Goal: Task Accomplishment & Management: Manage account settings

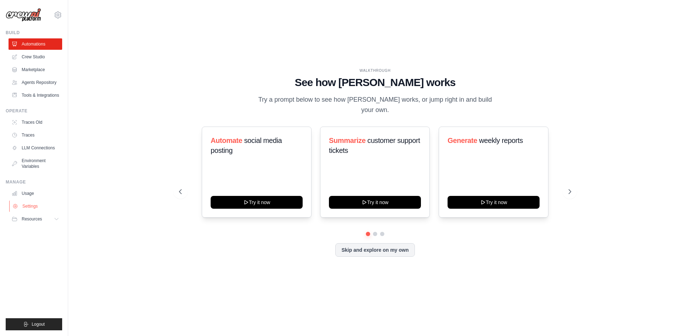
click at [39, 207] on link "Settings" at bounding box center [36, 205] width 54 height 11
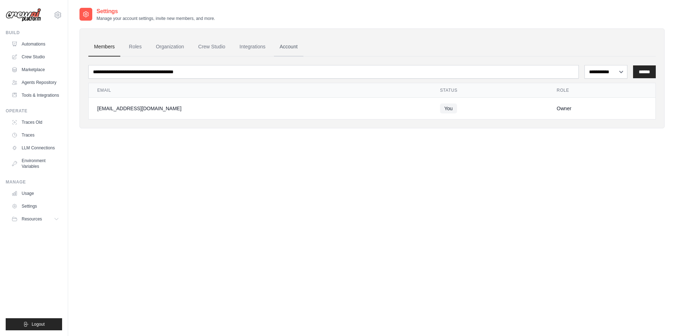
click at [295, 45] on link "Account" at bounding box center [288, 46] width 29 height 19
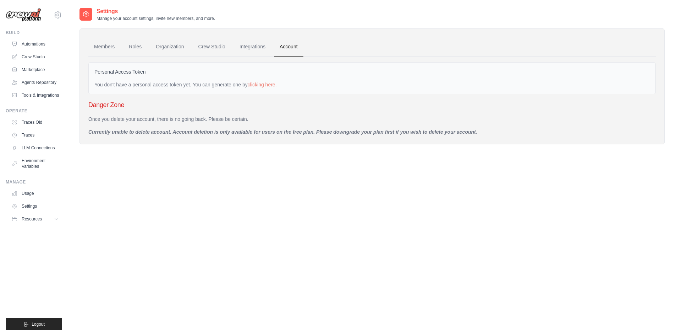
click at [300, 132] on p "Currently unable to delete account. Account deletion is only available for user…" at bounding box center [372, 131] width 568 height 7
click at [233, 139] on div "Members Roles Organization Crew Studio Billing Integrations Account Personal Ac…" at bounding box center [372, 86] width 585 height 116
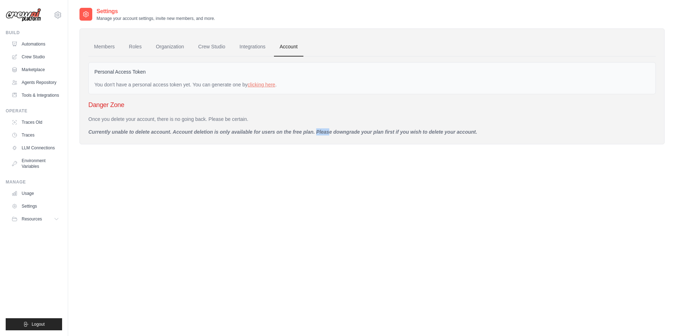
click at [233, 139] on div "Members Roles Organization Crew Studio Billing Integrations Account Personal Ac…" at bounding box center [372, 86] width 585 height 116
click at [238, 133] on p "Currently unable to delete account. Account deletion is only available for user…" at bounding box center [372, 131] width 568 height 7
click at [211, 133] on p "Currently unable to delete account. Account deletion is only available for user…" at bounding box center [372, 131] width 568 height 7
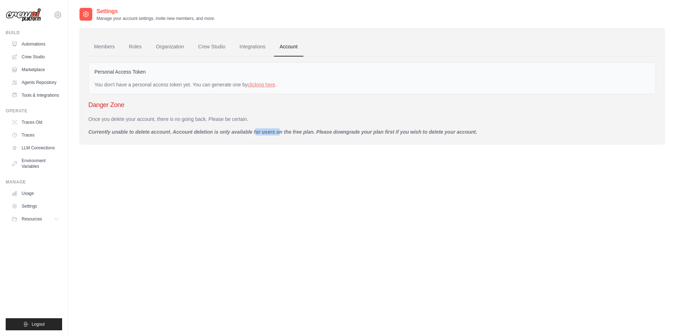
click at [210, 133] on p "Currently unable to delete account. Account deletion is only available for user…" at bounding box center [372, 131] width 568 height 7
click at [211, 138] on div "Members Roles Organization Crew Studio Billing Integrations Account Personal Ac…" at bounding box center [372, 86] width 585 height 116
click at [214, 143] on div "Members Roles Organization Crew Studio Billing Integrations Account Personal Ac…" at bounding box center [372, 86] width 585 height 116
drag, startPoint x: 214, startPoint y: 143, endPoint x: 194, endPoint y: 161, distance: 26.7
click at [213, 145] on div "Settings Manage your account settings, invite new members, and more. Members Ro…" at bounding box center [372, 81] width 585 height 148
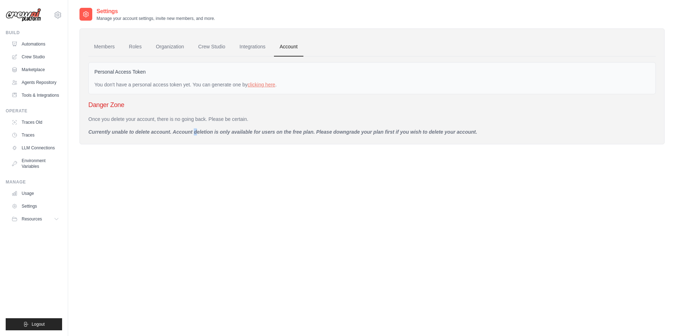
click at [169, 234] on div "Settings Manage your account settings, invite new members, and more. Members Ro…" at bounding box center [372, 175] width 585 height 336
click at [20, 221] on div "Resources" at bounding box center [27, 219] width 30 height 6
click at [38, 206] on link "Settings" at bounding box center [36, 205] width 54 height 11
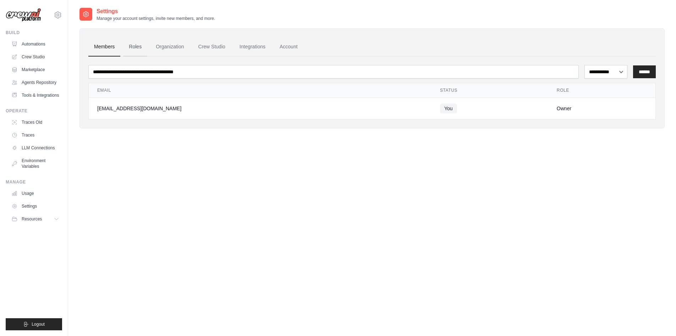
click at [138, 45] on link "Roles" at bounding box center [135, 46] width 24 height 19
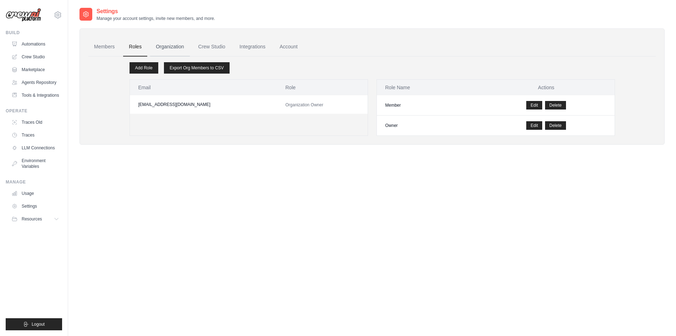
click at [159, 46] on link "Organization" at bounding box center [169, 46] width 39 height 19
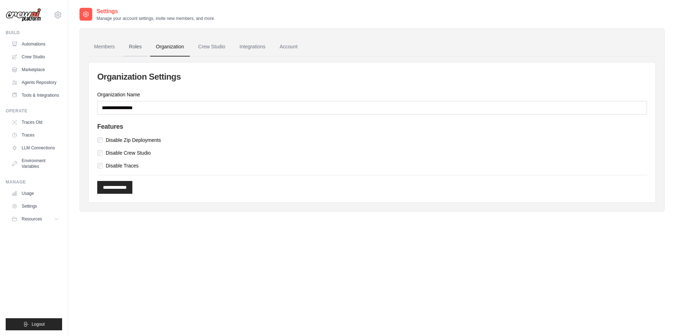
click at [127, 53] on link "Roles" at bounding box center [135, 46] width 24 height 19
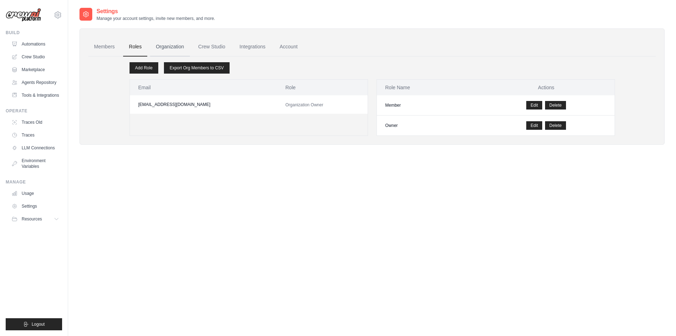
click at [156, 52] on link "Organization" at bounding box center [169, 46] width 39 height 19
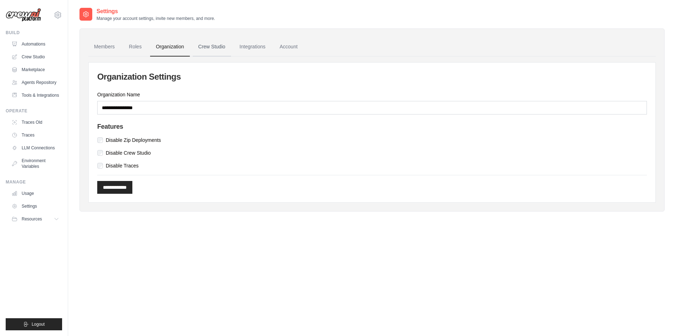
click at [202, 50] on link "Crew Studio" at bounding box center [212, 46] width 38 height 19
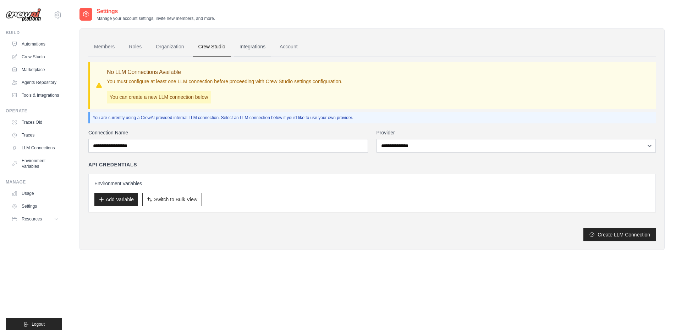
click at [241, 54] on link "Integrations" at bounding box center [252, 46] width 37 height 19
click at [248, 52] on link "Integrations" at bounding box center [252, 46] width 37 height 19
click at [249, 51] on link "Integrations" at bounding box center [252, 46] width 37 height 19
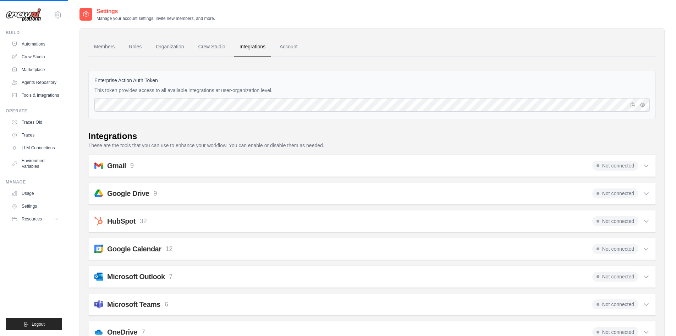
click at [248, 50] on link "Integrations" at bounding box center [252, 46] width 37 height 19
click at [275, 47] on link "Account" at bounding box center [288, 46] width 29 height 19
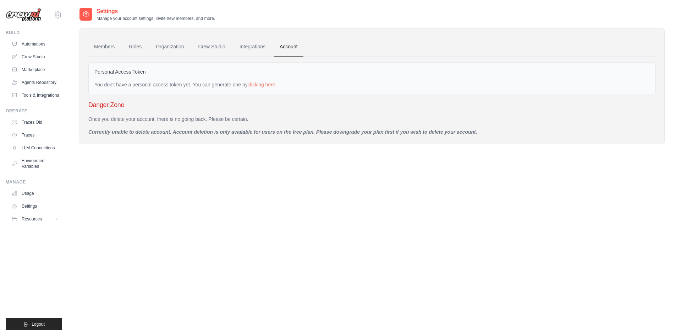
click at [282, 48] on link "Account" at bounding box center [288, 46] width 29 height 19
click at [81, 20] on div at bounding box center [86, 14] width 13 height 13
click at [85, 16] on icon at bounding box center [85, 14] width 5 height 5
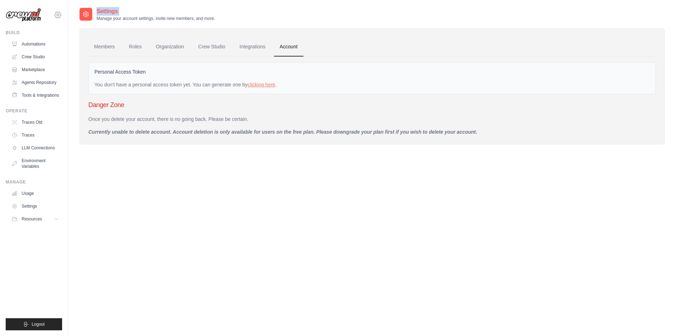
click at [56, 13] on icon at bounding box center [58, 15] width 9 height 9
click at [73, 48] on link "Settings" at bounding box center [87, 44] width 67 height 14
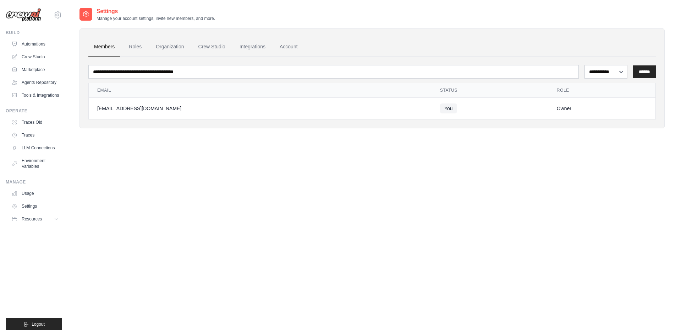
click at [135, 112] on td "[EMAIL_ADDRESS][DOMAIN_NAME]" at bounding box center [260, 109] width 343 height 22
drag, startPoint x: 135, startPoint y: 112, endPoint x: 211, endPoint y: 107, distance: 76.5
click at [135, 111] on td "[EMAIL_ADDRESS][DOMAIN_NAME]" at bounding box center [260, 109] width 343 height 22
click at [597, 99] on td "Owner" at bounding box center [602, 109] width 107 height 22
click at [619, 70] on select "**********" at bounding box center [606, 71] width 43 height 13
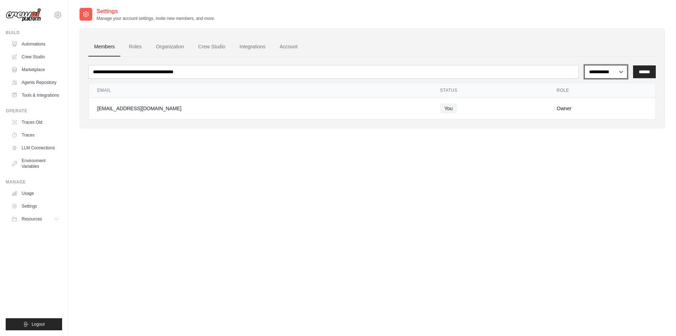
click at [619, 70] on select "**********" at bounding box center [606, 71] width 43 height 13
click at [161, 57] on div "**********" at bounding box center [372, 87] width 568 height 63
click at [141, 49] on link "Roles" at bounding box center [135, 46] width 24 height 19
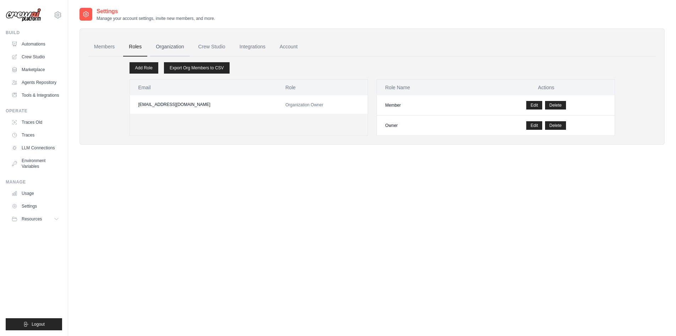
click at [158, 46] on link "Organization" at bounding box center [169, 46] width 39 height 19
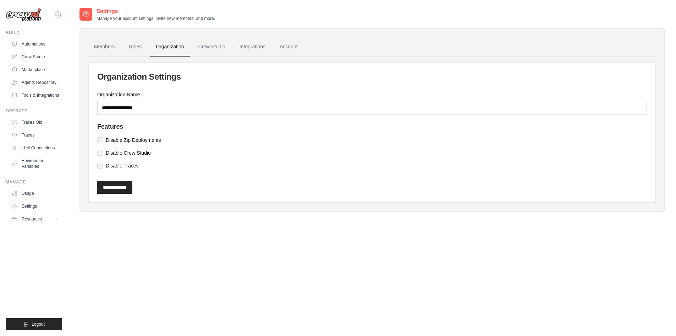
click at [158, 46] on link "Organization" at bounding box center [169, 46] width 39 height 19
click at [221, 46] on link "Crew Studio" at bounding box center [212, 46] width 38 height 19
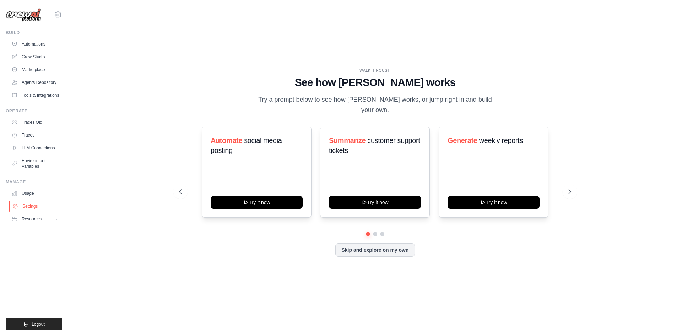
click at [37, 206] on link "Settings" at bounding box center [36, 205] width 54 height 11
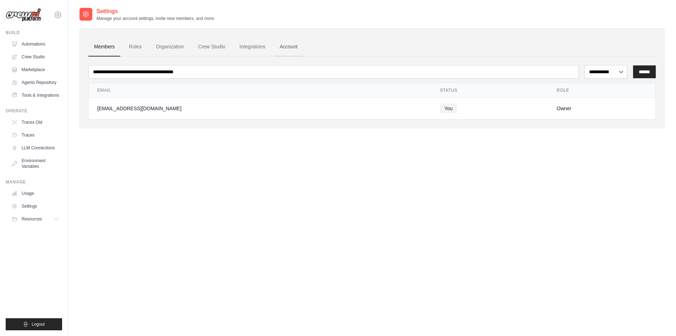
click at [291, 45] on link "Account" at bounding box center [288, 46] width 29 height 19
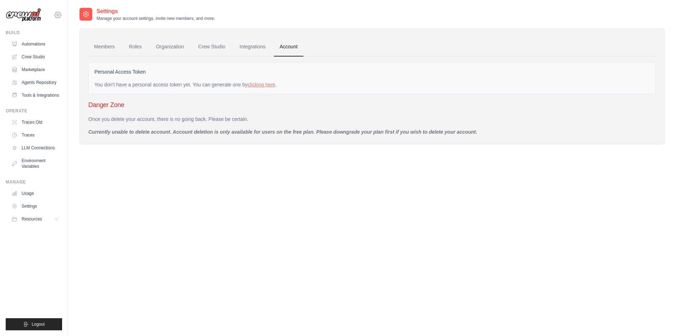
click at [57, 14] on icon at bounding box center [58, 15] width 9 height 9
drag, startPoint x: 67, startPoint y: 26, endPoint x: 72, endPoint y: 41, distance: 16.4
click at [67, 26] on div "[EMAIL_ADDRESS][DOMAIN_NAME]" at bounding box center [87, 27] width 56 height 7
click at [73, 46] on span "Settings" at bounding box center [88, 43] width 56 height 7
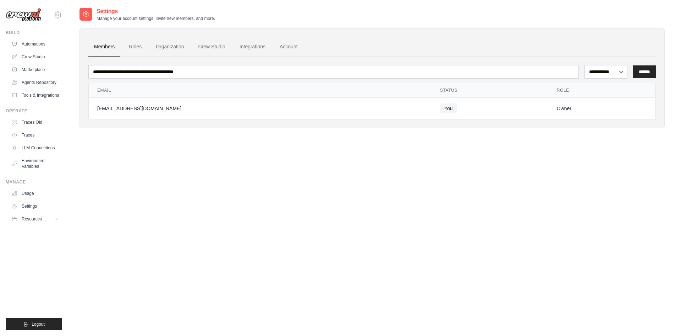
click at [180, 108] on div "[EMAIL_ADDRESS][DOMAIN_NAME]" at bounding box center [260, 108] width 326 height 7
click at [180, 109] on div "[EMAIL_ADDRESS][DOMAIN_NAME]" at bounding box center [260, 108] width 326 height 7
click at [171, 46] on link "Organization" at bounding box center [169, 46] width 39 height 19
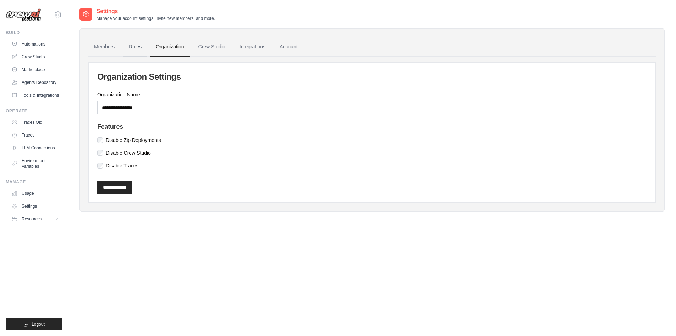
click at [134, 48] on link "Roles" at bounding box center [135, 46] width 24 height 19
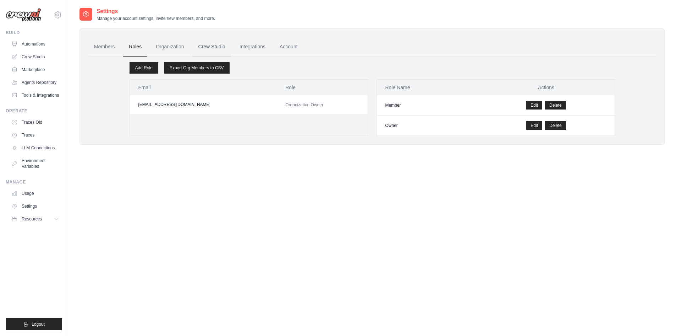
click at [207, 50] on link "Crew Studio" at bounding box center [212, 46] width 38 height 19
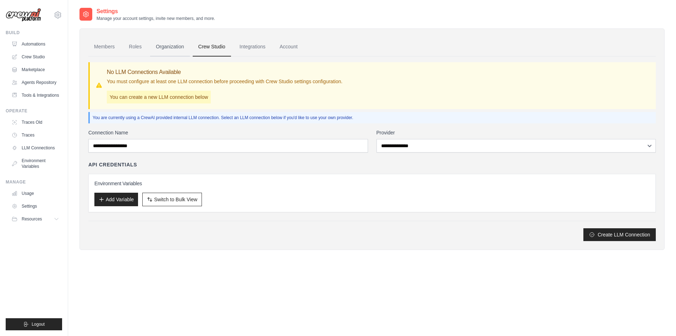
click at [176, 49] on link "Organization" at bounding box center [169, 46] width 39 height 19
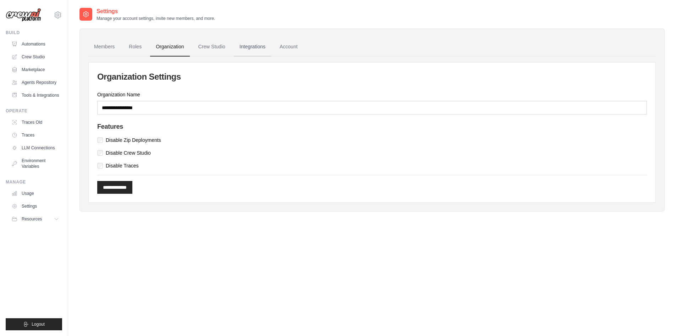
click at [239, 49] on link "Integrations" at bounding box center [252, 46] width 37 height 19
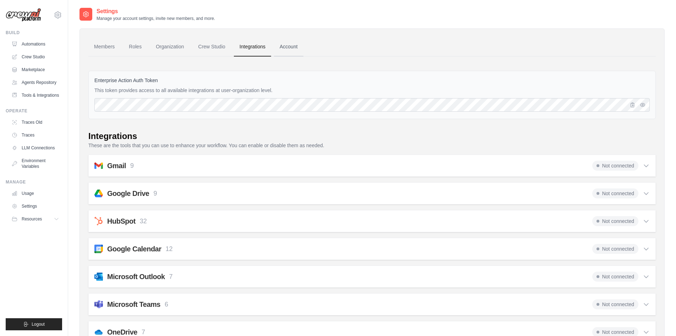
click at [284, 50] on link "Account" at bounding box center [288, 46] width 29 height 19
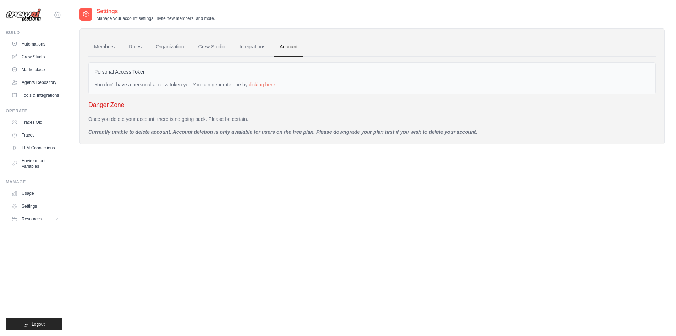
click at [59, 11] on div "contact@litflamemarketing.com Settings" at bounding box center [34, 11] width 56 height 23
click at [32, 16] on img at bounding box center [24, 15] width 36 height 14
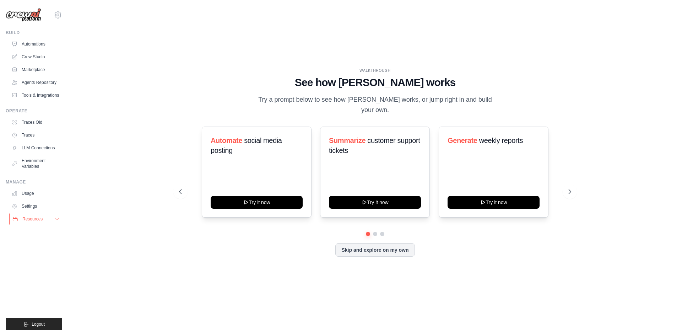
click at [46, 216] on button "Resources" at bounding box center [36, 218] width 54 height 11
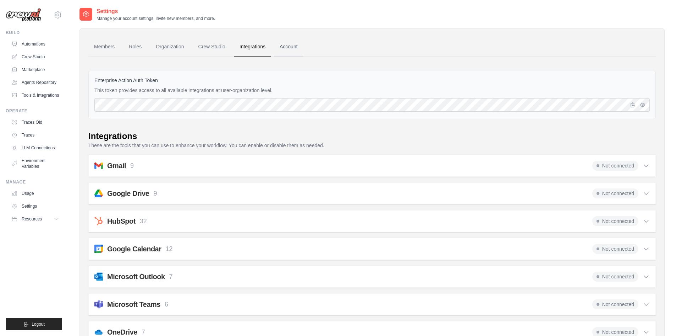
click at [283, 50] on link "Account" at bounding box center [288, 46] width 29 height 19
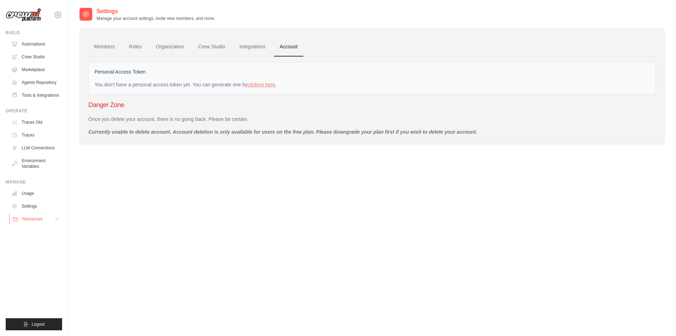
click at [59, 220] on icon at bounding box center [57, 219] width 6 height 6
click at [30, 202] on link "Settings" at bounding box center [36, 205] width 54 height 11
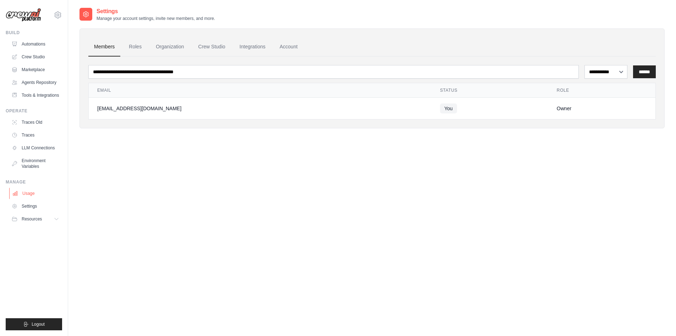
click at [33, 194] on link "Usage" at bounding box center [36, 192] width 54 height 11
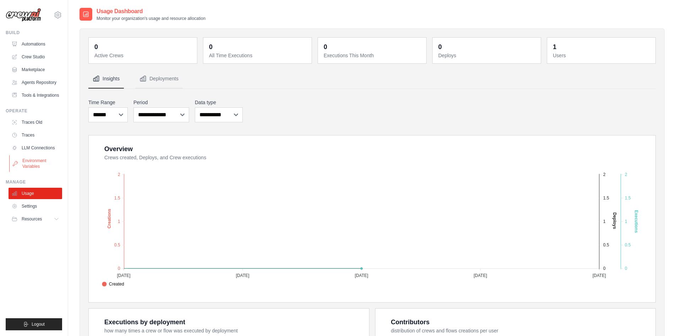
click at [34, 168] on link "Environment Variables" at bounding box center [36, 163] width 54 height 17
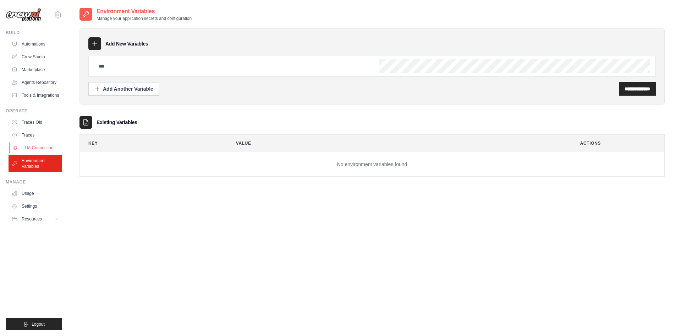
click at [38, 147] on link "LLM Connections" at bounding box center [36, 147] width 54 height 11
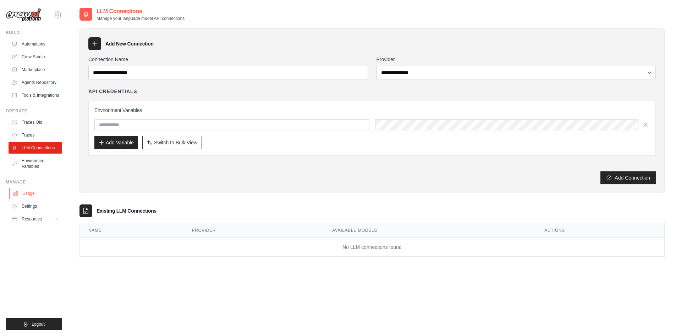
click at [33, 190] on link "Usage" at bounding box center [36, 192] width 54 height 11
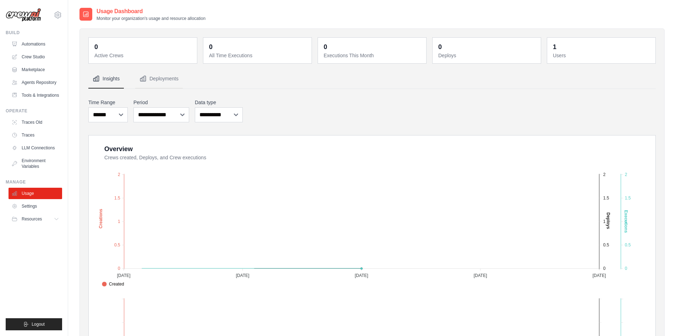
scroll to position [179, 0]
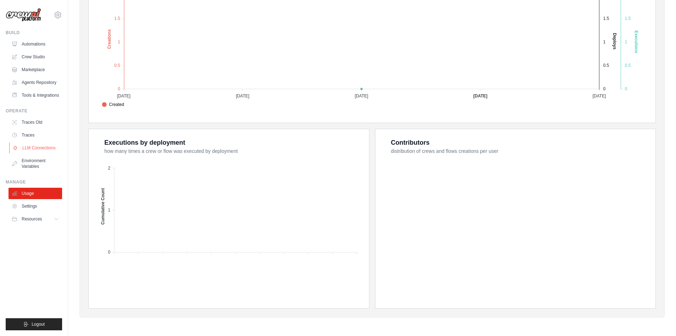
click at [38, 148] on link "LLM Connections" at bounding box center [36, 147] width 54 height 11
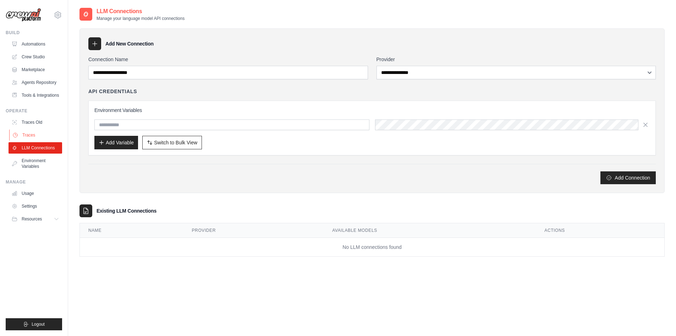
click at [28, 130] on link "Traces" at bounding box center [36, 134] width 54 height 11
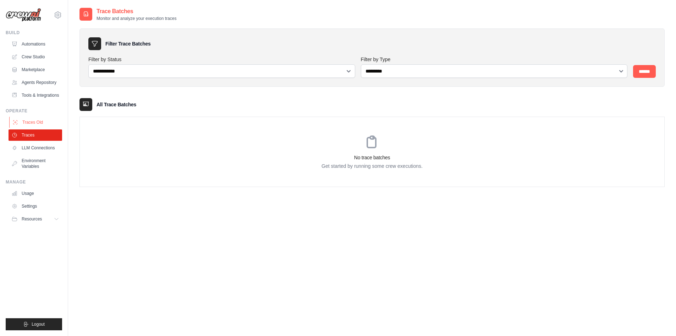
click at [33, 121] on link "Traces Old" at bounding box center [36, 121] width 54 height 11
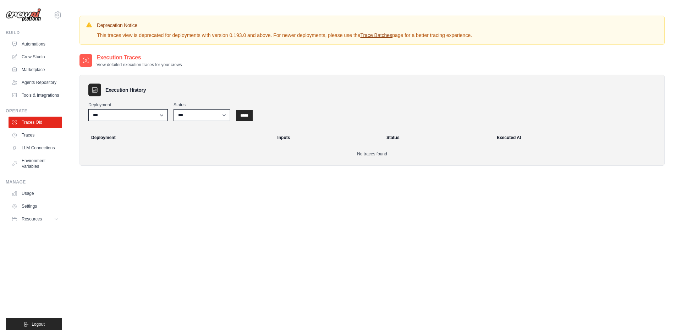
click at [38, 98] on link "Tools & Integrations" at bounding box center [36, 94] width 54 height 11
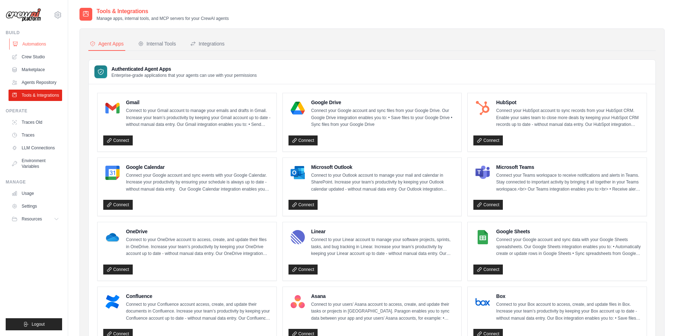
click at [44, 48] on link "Automations" at bounding box center [36, 43] width 54 height 11
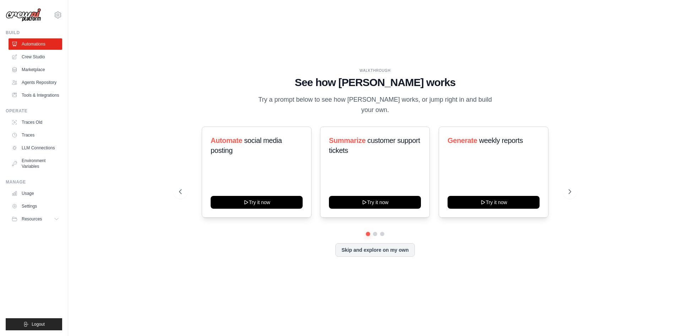
click at [41, 40] on link "Automations" at bounding box center [36, 43] width 54 height 11
click at [47, 94] on link "Tools & Integrations" at bounding box center [36, 94] width 54 height 11
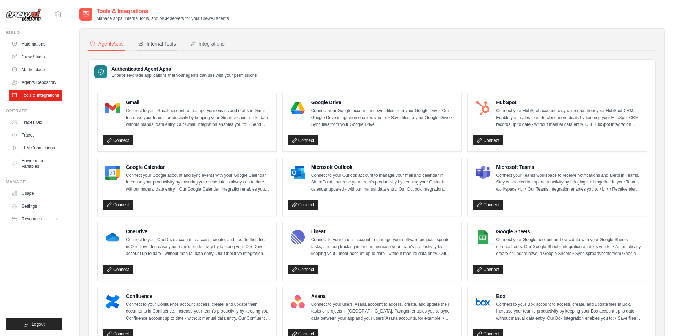
click at [153, 44] on div "Internal Tools" at bounding box center [157, 43] width 38 height 7
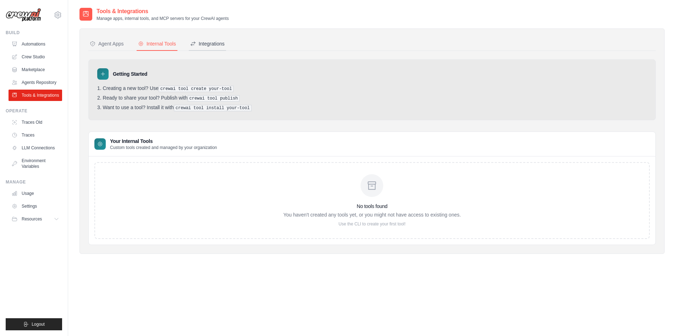
click at [213, 47] on div "Integrations" at bounding box center [207, 43] width 34 height 7
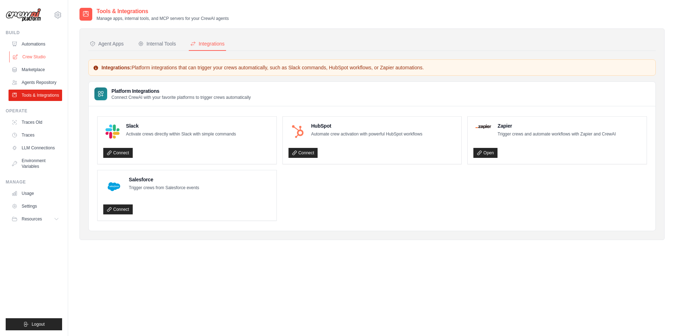
click at [47, 56] on link "Crew Studio" at bounding box center [36, 56] width 54 height 11
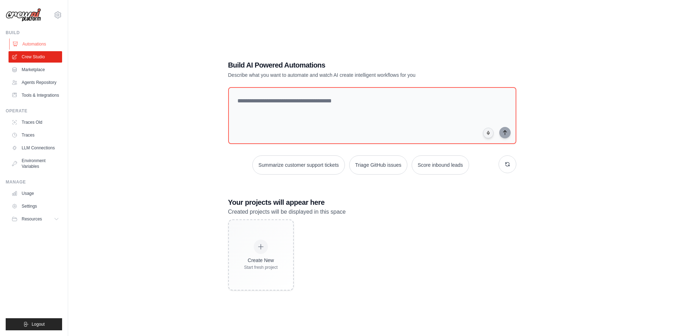
click at [37, 44] on link "Automations" at bounding box center [36, 43] width 54 height 11
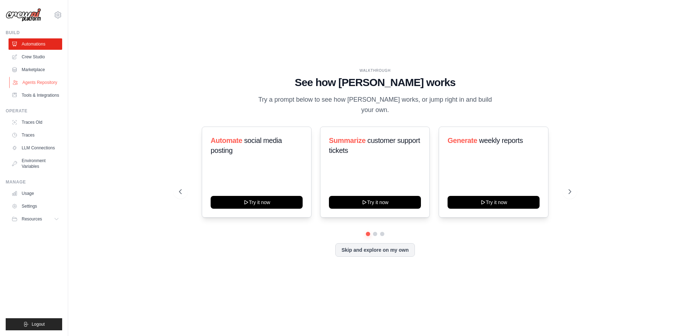
click at [40, 81] on link "Agents Repository" at bounding box center [36, 82] width 54 height 11
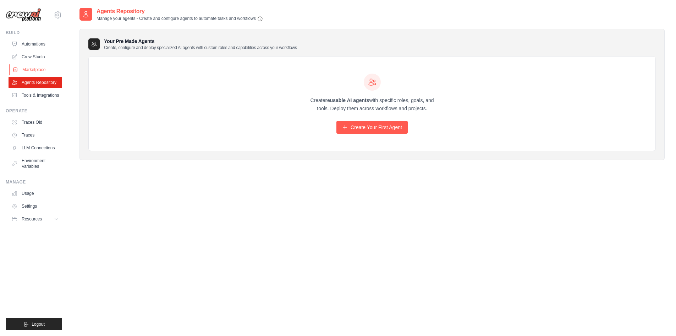
click at [38, 67] on link "Marketplace" at bounding box center [36, 69] width 54 height 11
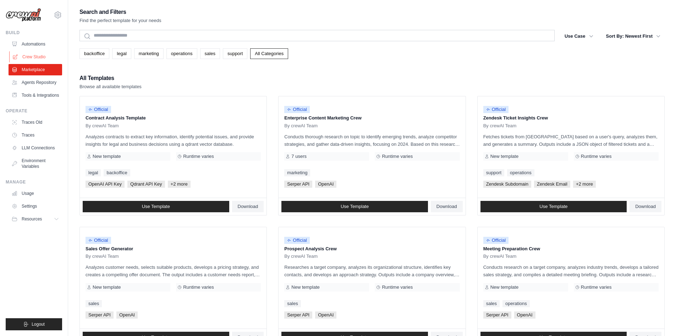
click at [36, 53] on link "Crew Studio" at bounding box center [36, 56] width 54 height 11
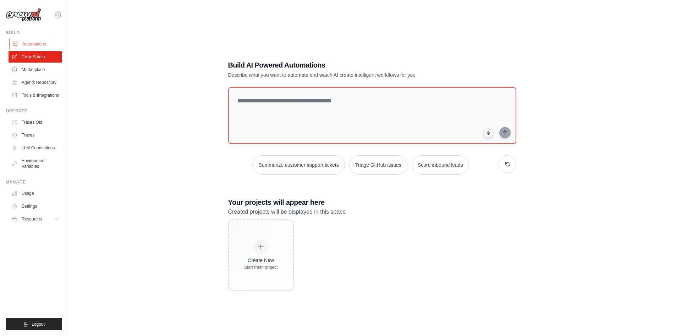
click at [38, 44] on link "Automations" at bounding box center [36, 43] width 54 height 11
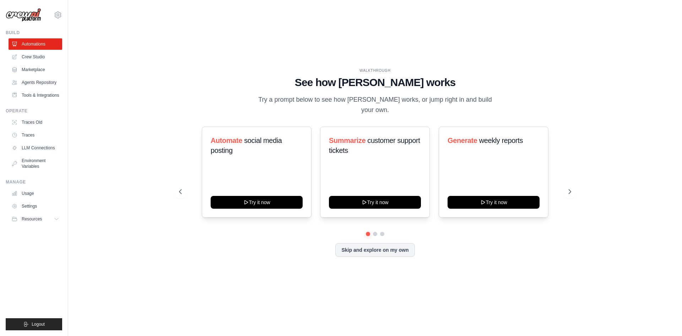
click at [39, 41] on link "Automations" at bounding box center [36, 43] width 54 height 11
click at [367, 242] on button "Skip and explore on my own" at bounding box center [374, 248] width 79 height 13
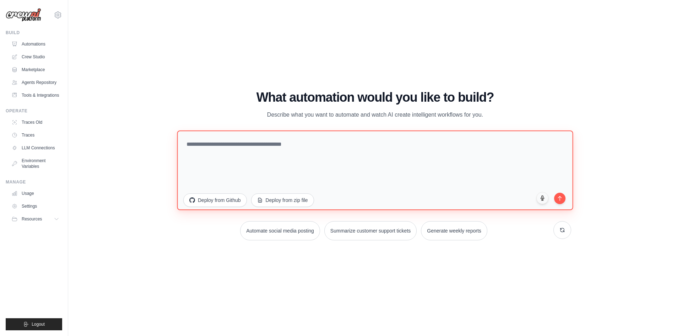
click at [334, 166] on textarea at bounding box center [375, 170] width 396 height 80
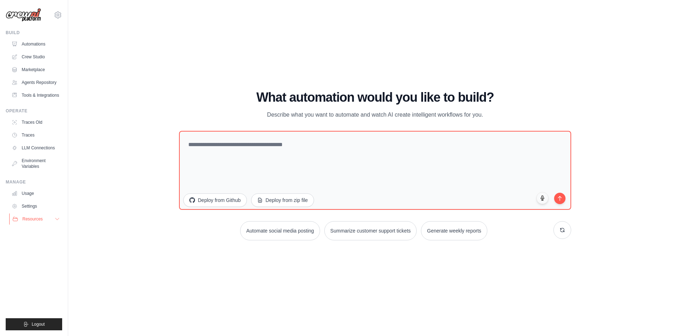
click at [38, 217] on span "Resources" at bounding box center [32, 219] width 20 height 6
click at [43, 233] on link "Documentation" at bounding box center [37, 231] width 49 height 10
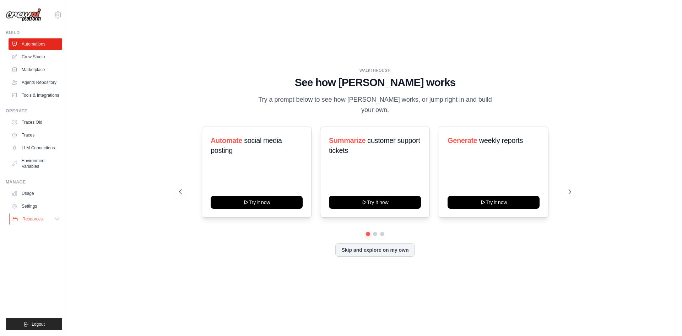
click at [33, 218] on span "Resources" at bounding box center [32, 219] width 20 height 6
click at [39, 205] on link "Settings" at bounding box center [36, 205] width 54 height 11
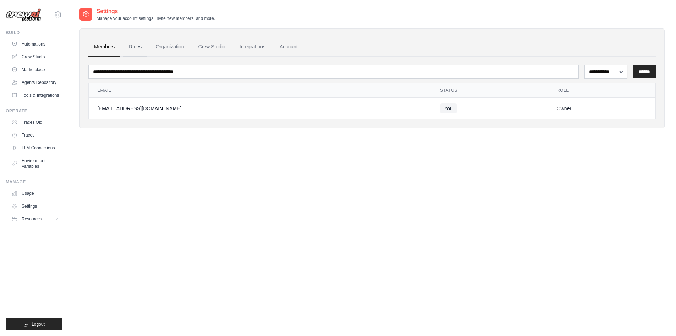
click at [128, 47] on link "Roles" at bounding box center [135, 46] width 24 height 19
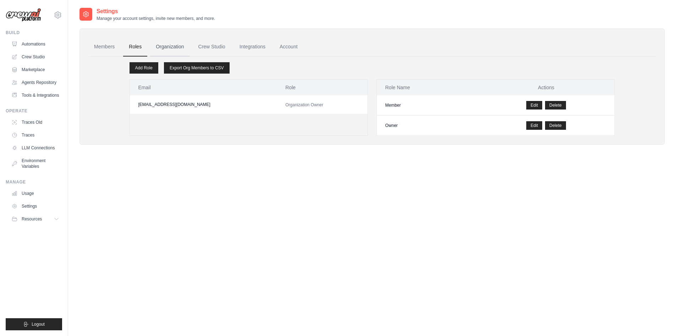
click at [158, 48] on link "Organization" at bounding box center [169, 46] width 39 height 19
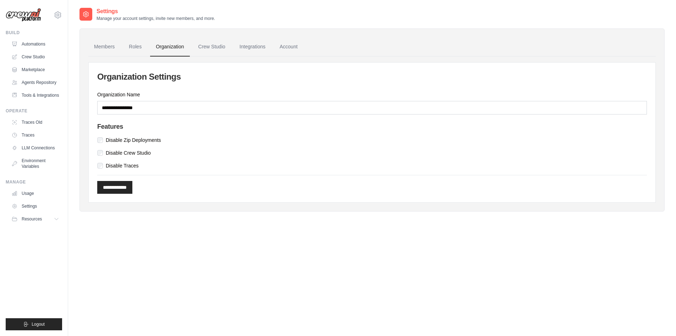
click at [310, 43] on ul "Members Roles Organization Crew Studio Billing Integrations Account" at bounding box center [372, 46] width 568 height 19
click at [293, 45] on link "Account" at bounding box center [288, 46] width 29 height 19
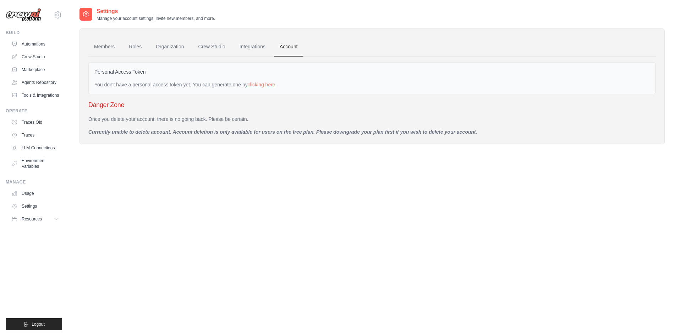
click at [293, 45] on link "Account" at bounding box center [288, 46] width 29 height 19
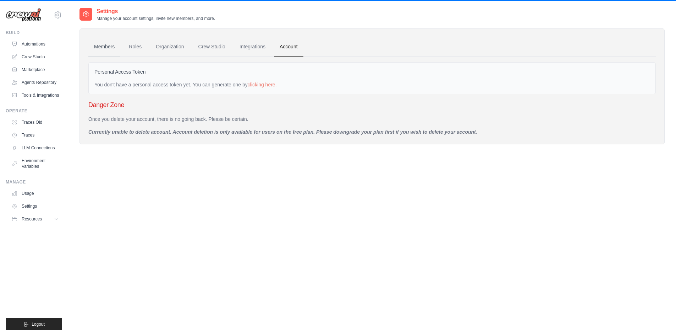
click at [94, 49] on link "Members" at bounding box center [104, 46] width 32 height 19
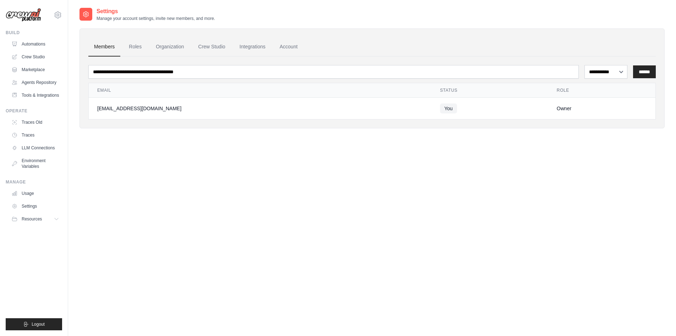
drag, startPoint x: 172, startPoint y: 107, endPoint x: 96, endPoint y: 112, distance: 76.5
click at [96, 112] on td "[EMAIL_ADDRESS][DOMAIN_NAME]" at bounding box center [260, 109] width 343 height 22
click at [24, 321] on icon "submit" at bounding box center [26, 324] width 6 height 6
